Goal: Task Accomplishment & Management: Use online tool/utility

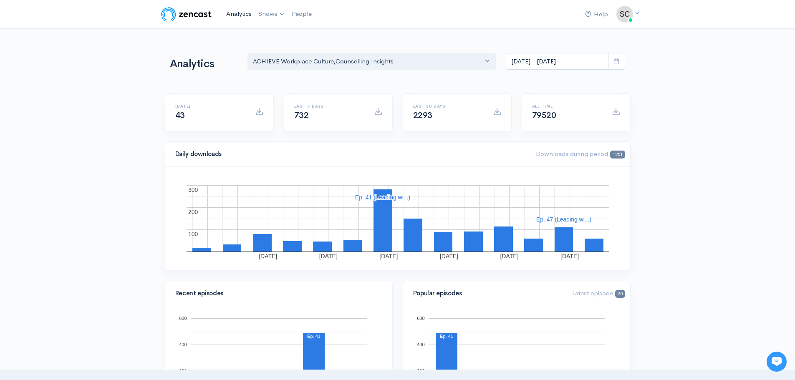
click at [234, 13] on link "Analytics" at bounding box center [239, 14] width 32 height 18
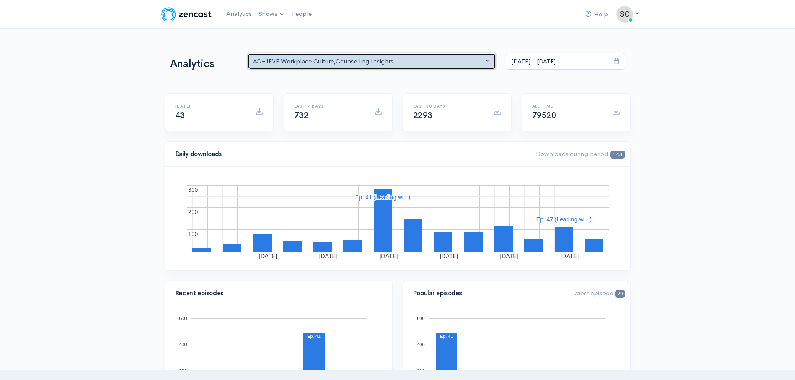
click at [305, 63] on div "ACHIEVE Workplace Culture , Counselling Insights" at bounding box center [368, 62] width 230 height 10
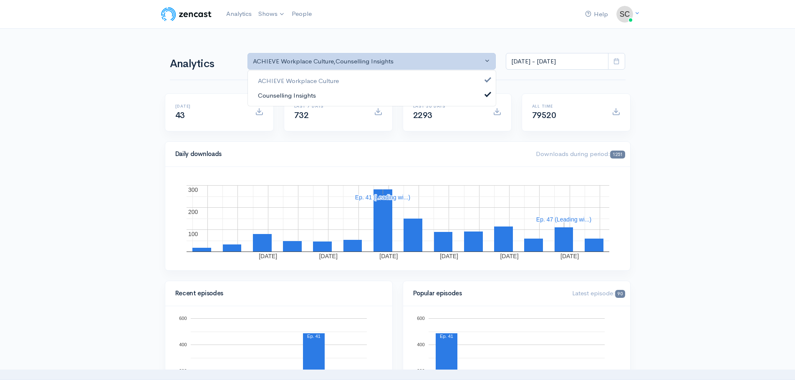
click at [292, 96] on span "Counselling Insights" at bounding box center [287, 96] width 58 height 10
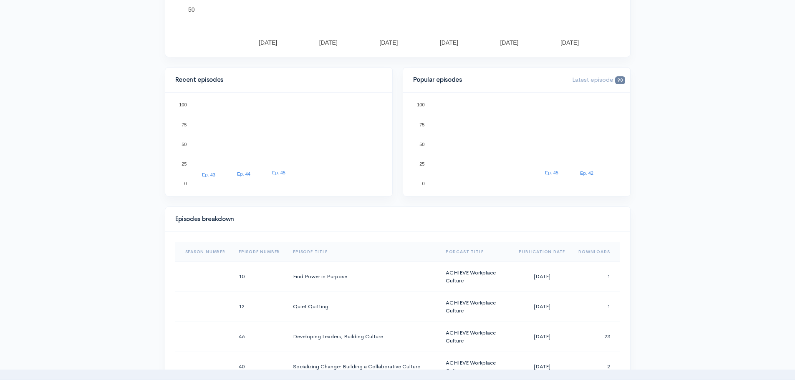
scroll to position [218, 0]
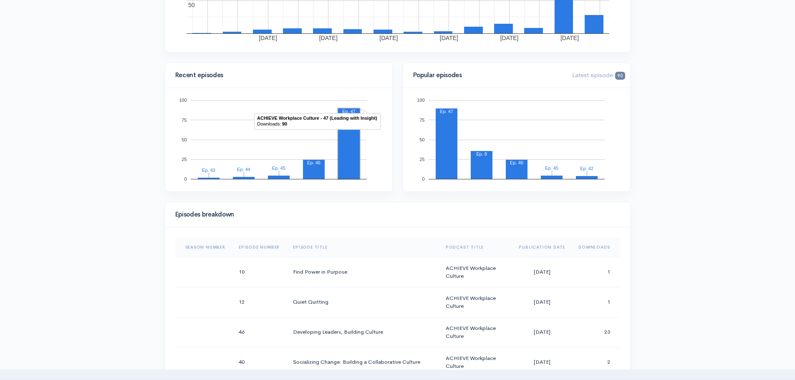
drag, startPoint x: 359, startPoint y: 136, endPoint x: 351, endPoint y: 135, distance: 7.9
click at [351, 135] on rect "A chart." at bounding box center [349, 143] width 22 height 70
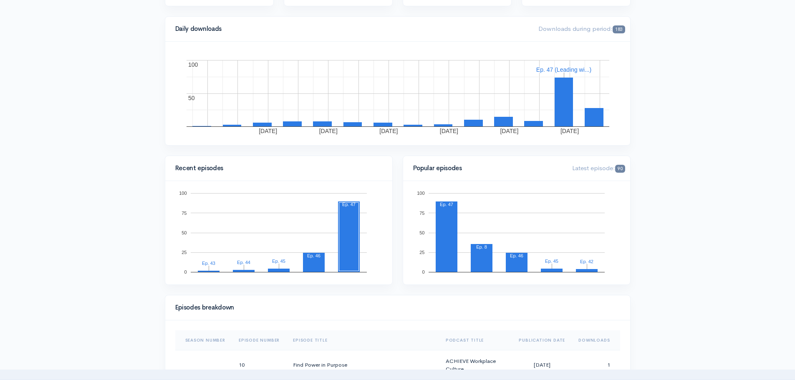
scroll to position [0, 0]
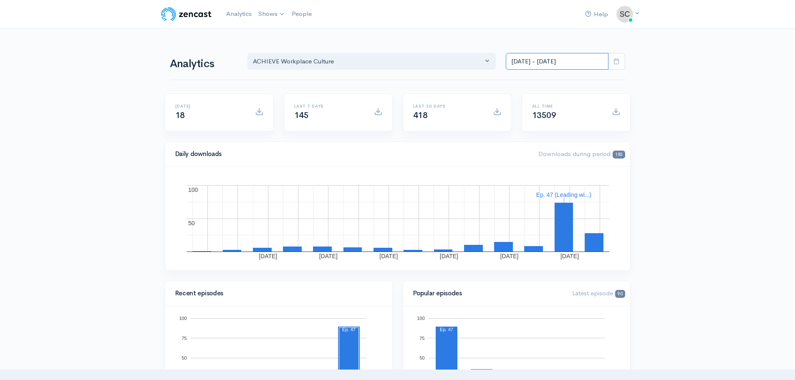
click at [582, 56] on input "[DATE] - [DATE]" at bounding box center [557, 61] width 103 height 17
click at [528, 170] on li "All time" at bounding box center [535, 170] width 58 height 13
type input "[DATE] - [DATE]"
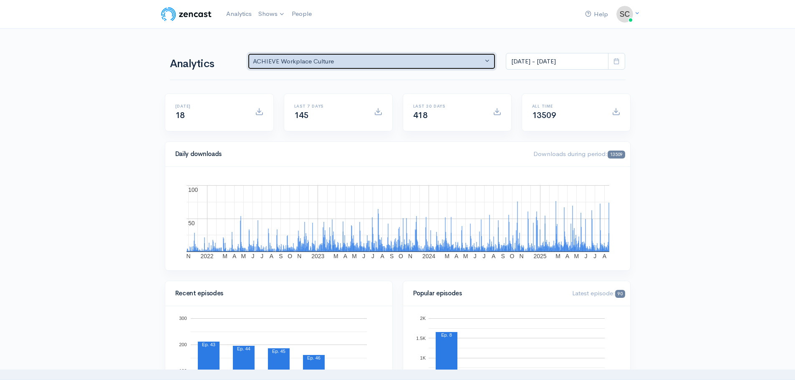
click at [297, 63] on div "ACHIEVE Workplace Culture" at bounding box center [368, 62] width 230 height 10
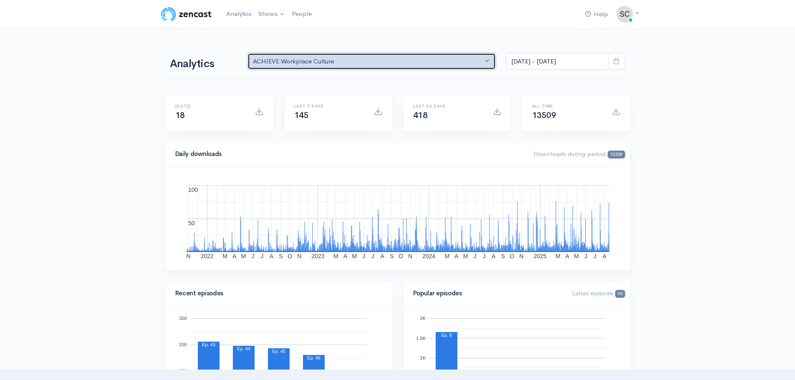
click at [392, 69] on button "ACHIEVE Workplace Culture" at bounding box center [371, 61] width 249 height 17
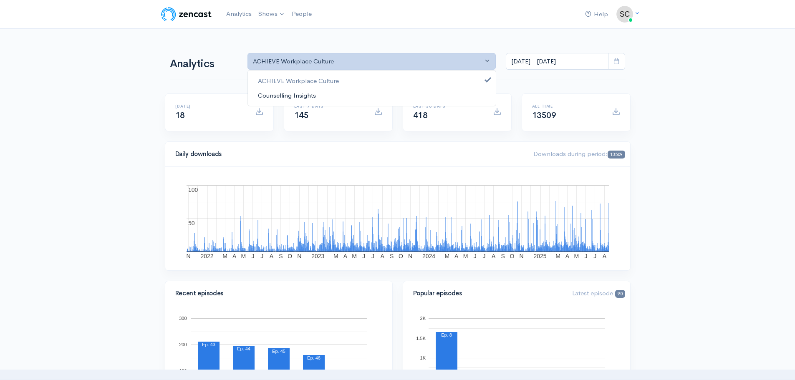
click at [338, 96] on link "Counselling Insights" at bounding box center [372, 95] width 248 height 15
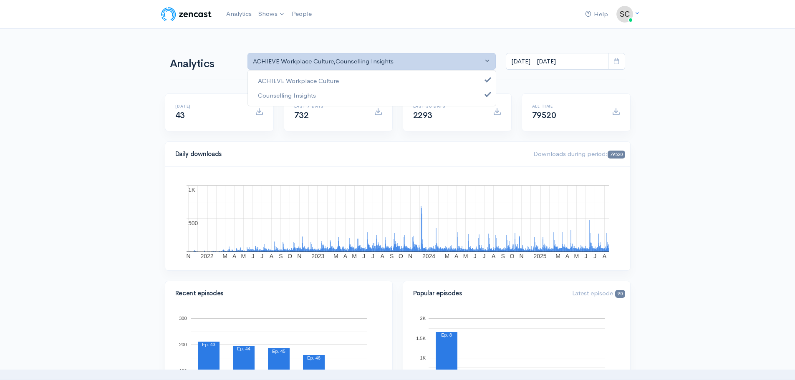
click at [166, 117] on div "[DATE] 43" at bounding box center [219, 112] width 108 height 37
